Goal: Check status: Check status

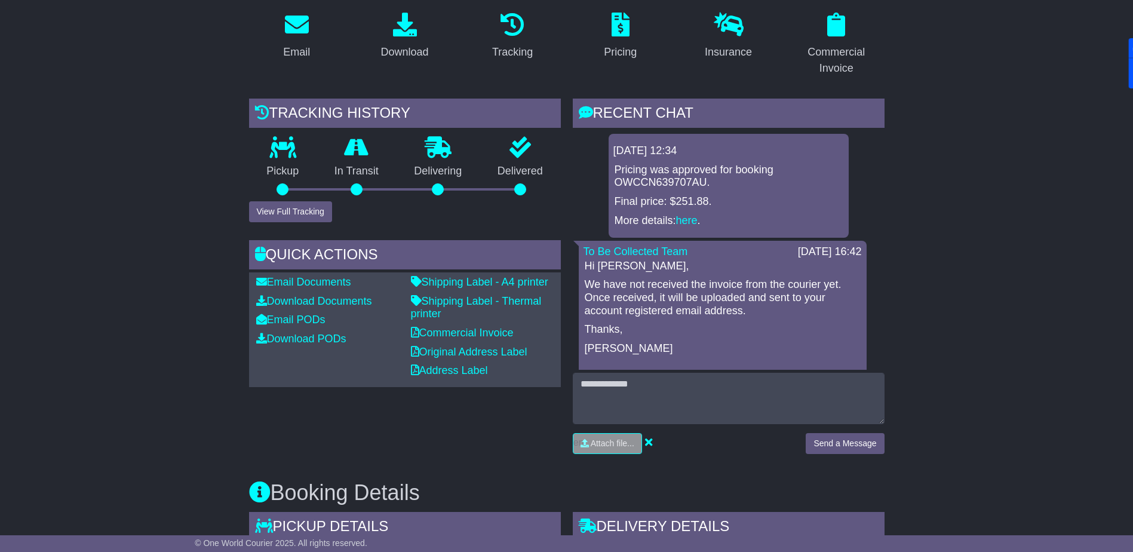
scroll to position [622, 0]
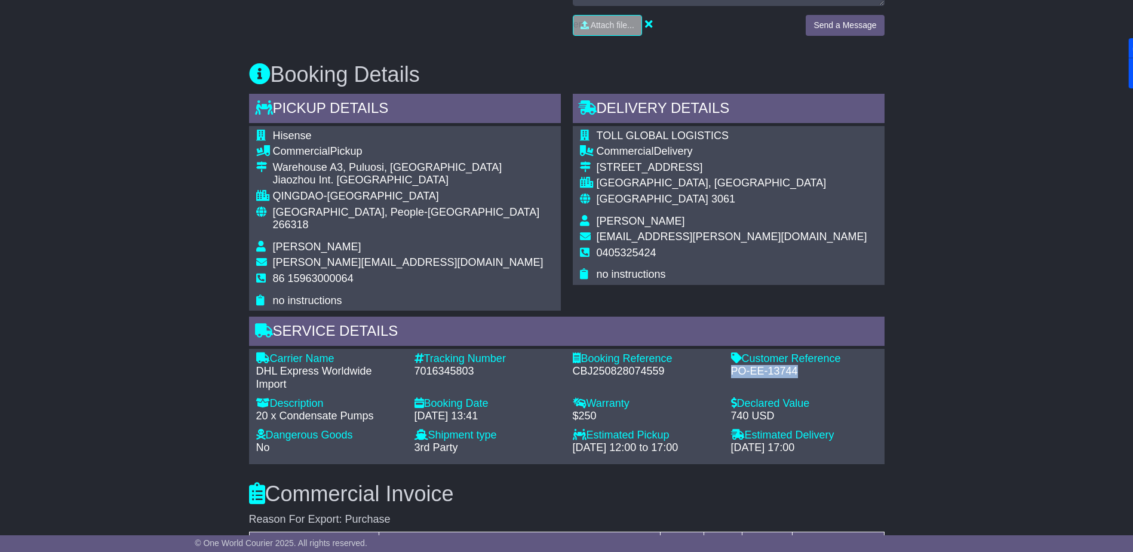
drag, startPoint x: 731, startPoint y: 354, endPoint x: 792, endPoint y: 356, distance: 61.0
click at [792, 365] on div "PO-EE-13744" at bounding box center [804, 371] width 146 height 13
drag, startPoint x: 792, startPoint y: 356, endPoint x: 781, endPoint y: 358, distance: 11.5
copy div "PO-EE-13744"
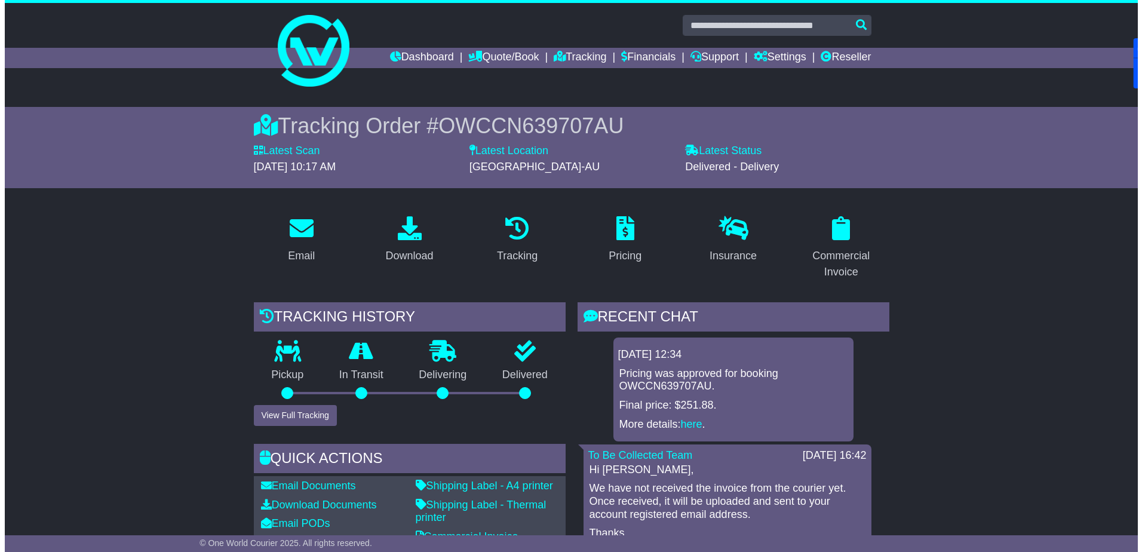
scroll to position [60, 0]
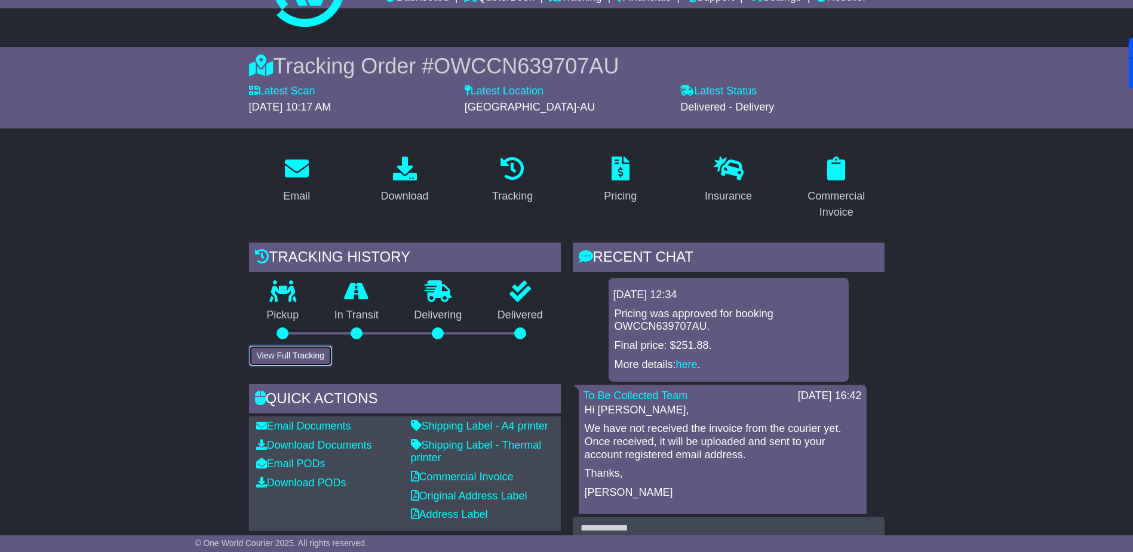
click at [305, 355] on button "View Full Tracking" at bounding box center [290, 355] width 83 height 21
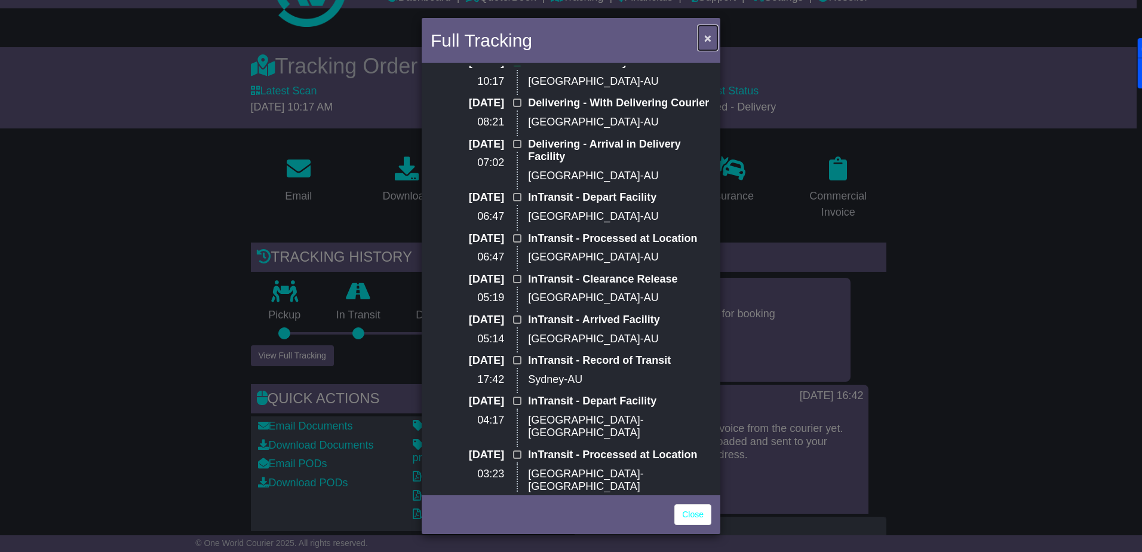
click at [707, 37] on span "×" at bounding box center [707, 38] width 7 height 14
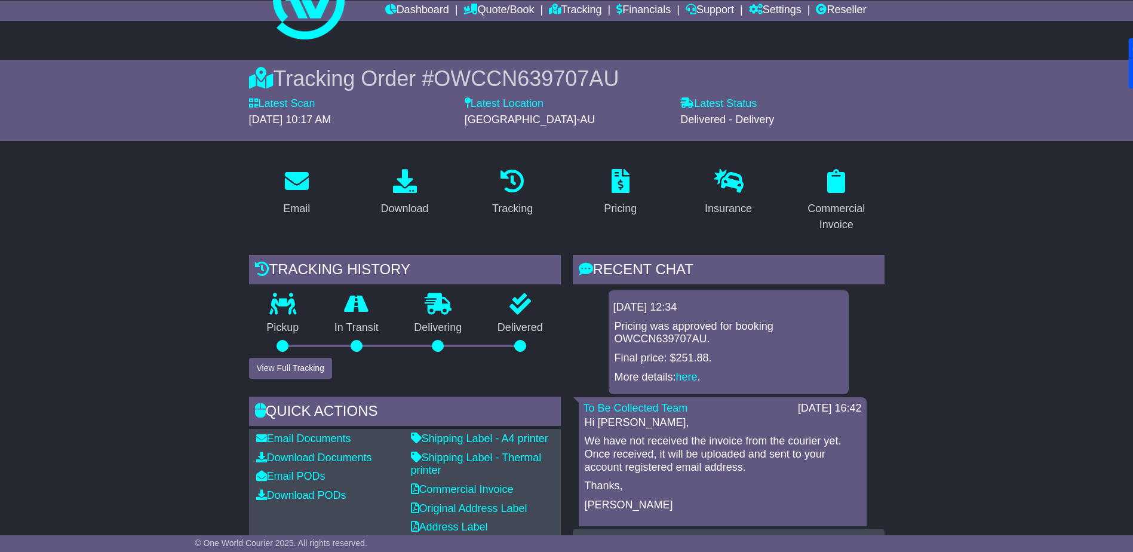
scroll to position [0, 0]
